Goal: Entertainment & Leisure: Consume media (video, audio)

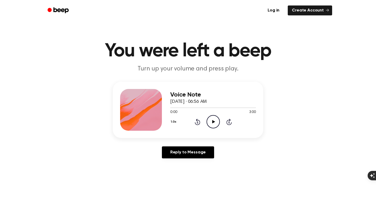
click at [216, 122] on icon "Play Audio" at bounding box center [213, 121] width 13 height 13
click at [210, 123] on icon "Pause Audio" at bounding box center [213, 121] width 13 height 13
click at [210, 123] on icon "Play Audio" at bounding box center [213, 121] width 13 height 13
